Goal: Transaction & Acquisition: Purchase product/service

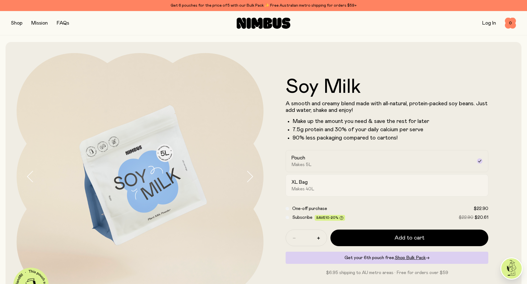
click at [430, 183] on div "XL Bag Makes 40L" at bounding box center [381, 185] width 181 height 13
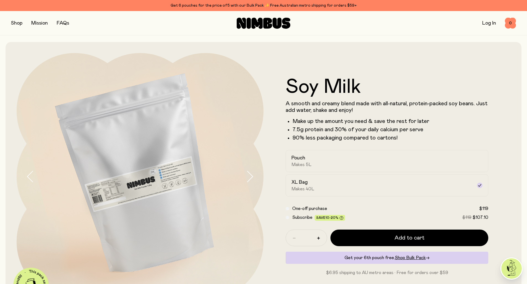
click at [280, 25] on icon at bounding box center [276, 23] width 9 height 11
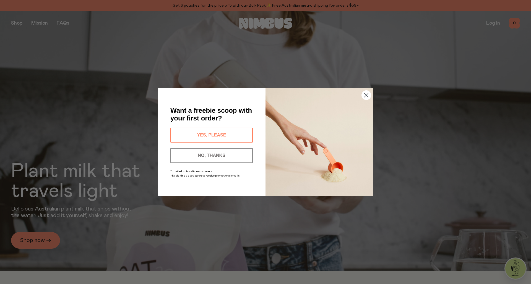
click at [214, 133] on button "YES, PLEASE" at bounding box center [211, 135] width 82 height 15
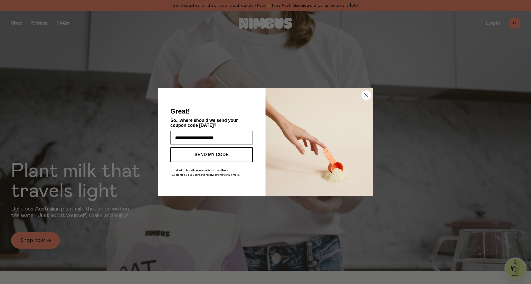
type input "**********"
click at [209, 154] on button "SEND MY CODE" at bounding box center [211, 154] width 82 height 15
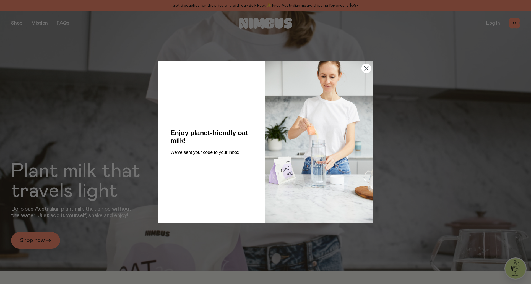
click at [367, 68] on circle "Close dialog" at bounding box center [365, 68] width 9 height 9
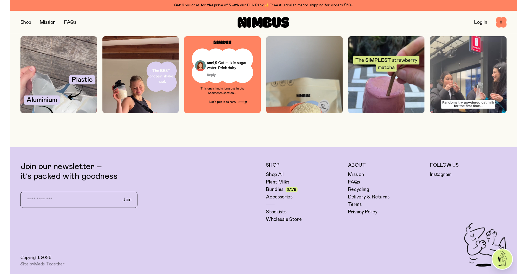
scroll to position [1765, 0]
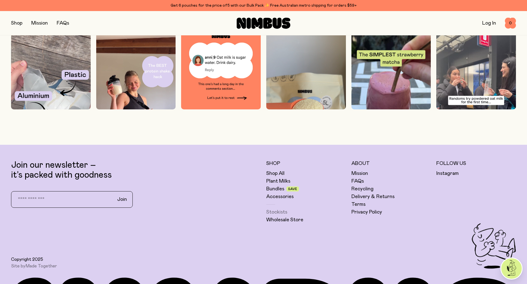
click at [282, 211] on link "Stockists" at bounding box center [276, 212] width 21 height 7
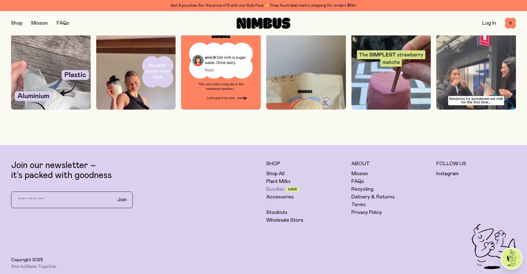
click at [272, 188] on link "Bundles" at bounding box center [275, 189] width 18 height 7
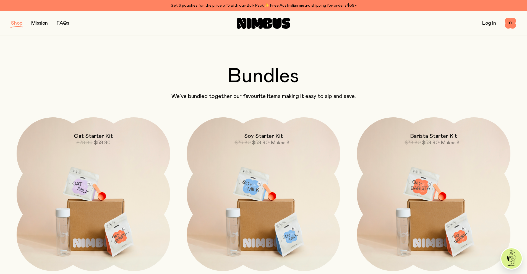
click at [19, 23] on button "button" at bounding box center [16, 23] width 11 height 8
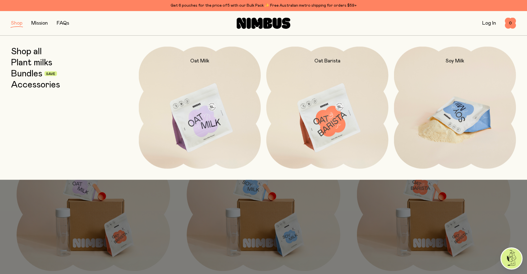
click at [456, 112] on img at bounding box center [455, 117] width 122 height 143
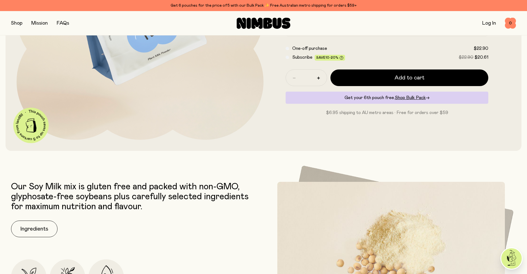
scroll to position [252, 0]
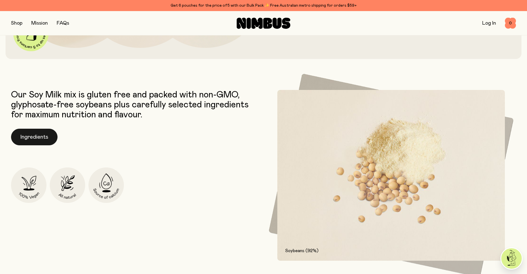
click at [39, 136] on button "Ingredients" at bounding box center [34, 136] width 46 height 17
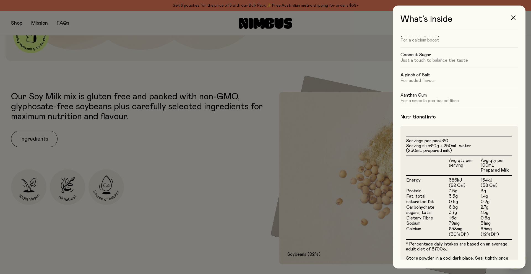
scroll to position [80, 0]
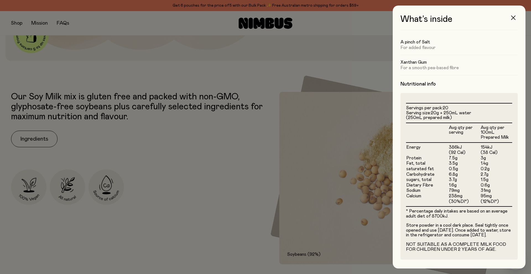
click at [511, 19] on icon "button" at bounding box center [513, 17] width 4 height 4
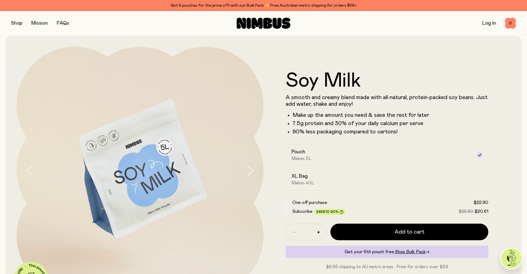
scroll to position [0, 0]
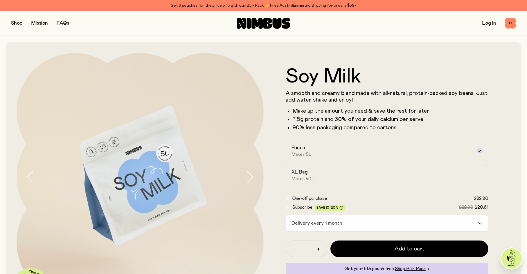
click at [482, 222] on icon "Search for option" at bounding box center [480, 223] width 4 height 2
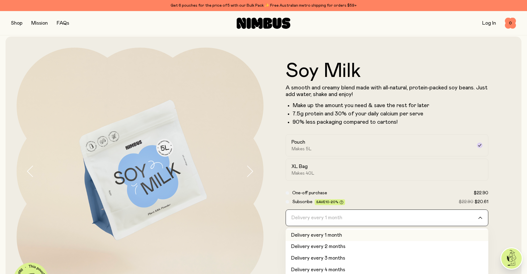
scroll to position [14, 0]
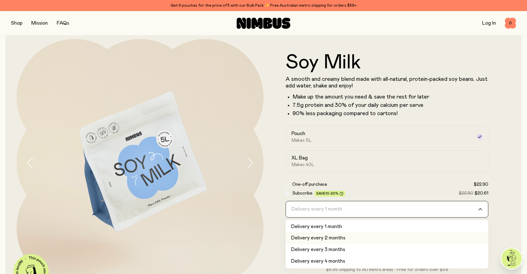
click at [332, 238] on li "Delivery every 2 months" at bounding box center [386, 238] width 203 height 12
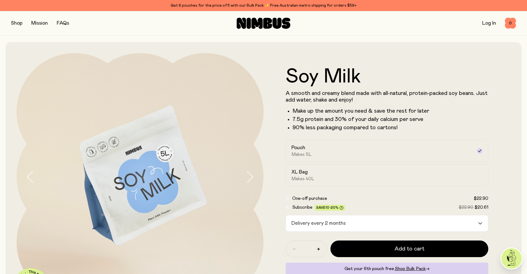
scroll to position [95, 0]
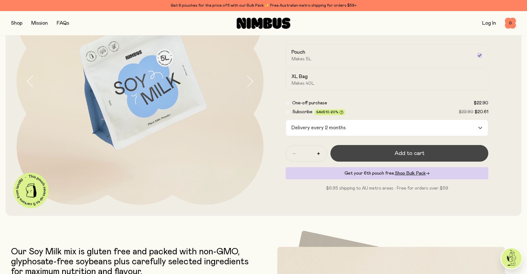
click at [414, 153] on span "Add to cart" at bounding box center [409, 153] width 30 height 8
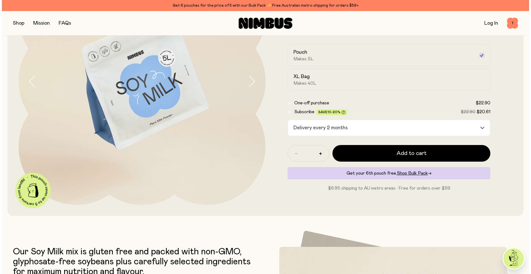
scroll to position [0, 0]
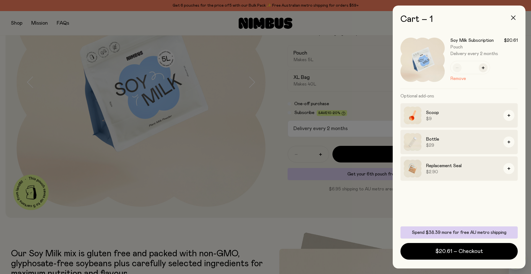
click at [513, 14] on button "button" at bounding box center [512, 17] width 13 height 13
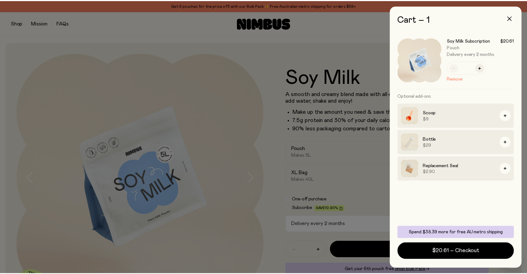
scroll to position [95, 0]
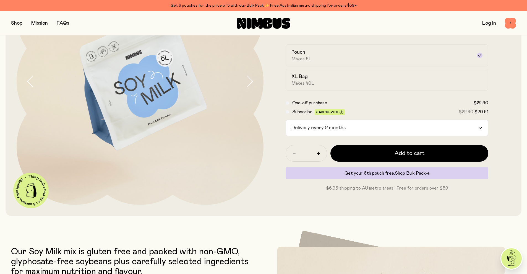
click at [478, 128] on icon "Search for option" at bounding box center [480, 128] width 4 height 2
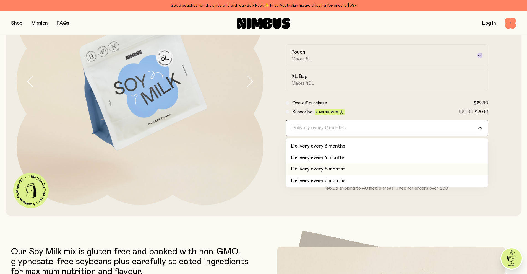
scroll to position [155, 0]
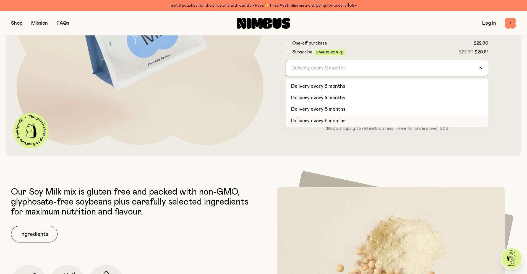
click at [325, 121] on li "Delivery every 6 months" at bounding box center [386, 121] width 203 height 12
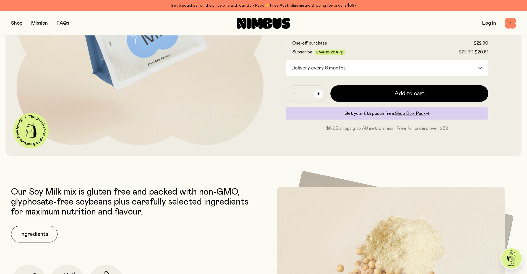
click at [319, 93] on icon "button" at bounding box center [318, 93] width 3 height 3
click at [318, 93] on icon "button" at bounding box center [318, 93] width 3 height 3
click at [510, 20] on span "1" at bounding box center [510, 23] width 11 height 11
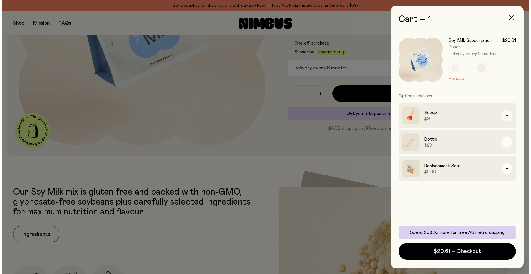
scroll to position [0, 0]
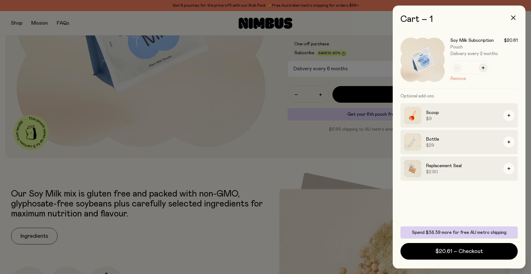
click at [459, 79] on button "Remove" at bounding box center [458, 78] width 16 height 7
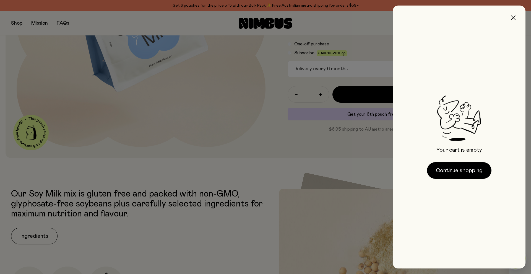
click at [513, 18] on icon "button" at bounding box center [513, 17] width 4 height 4
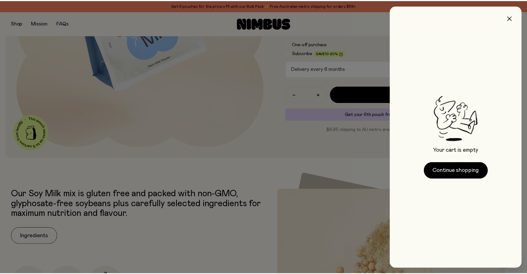
scroll to position [155, 0]
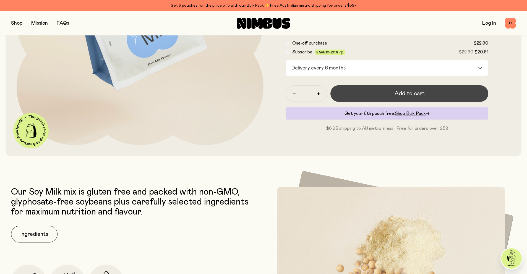
click at [408, 94] on span "Add to cart" at bounding box center [409, 94] width 30 height 8
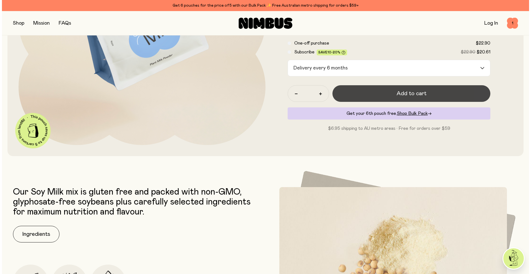
scroll to position [0, 0]
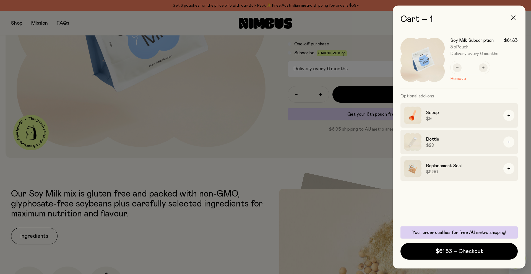
click at [512, 19] on icon "button" at bounding box center [513, 17] width 4 height 4
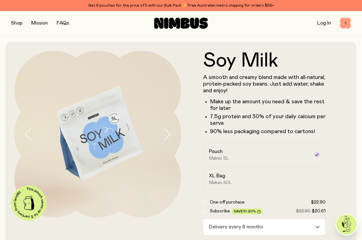
click at [345, 23] on span "1" at bounding box center [345, 23] width 11 height 11
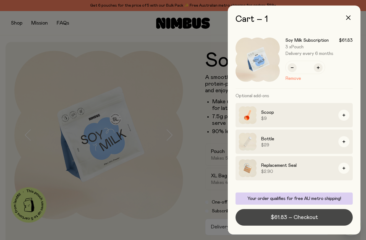
click at [300, 217] on span "$61.83 – Checkout" at bounding box center [294, 218] width 47 height 8
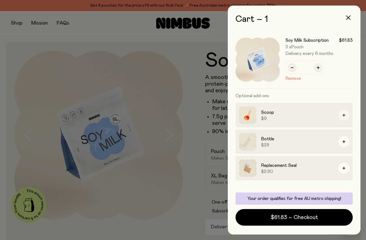
click at [344, 114] on icon "button" at bounding box center [343, 115] width 3 height 3
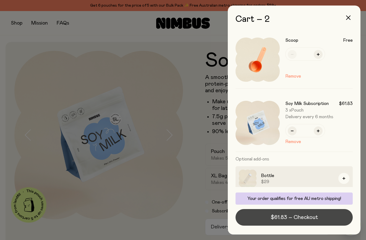
click at [292, 218] on span "$61.83 – Checkout" at bounding box center [294, 218] width 47 height 8
